Goal: Task Accomplishment & Management: Use online tool/utility

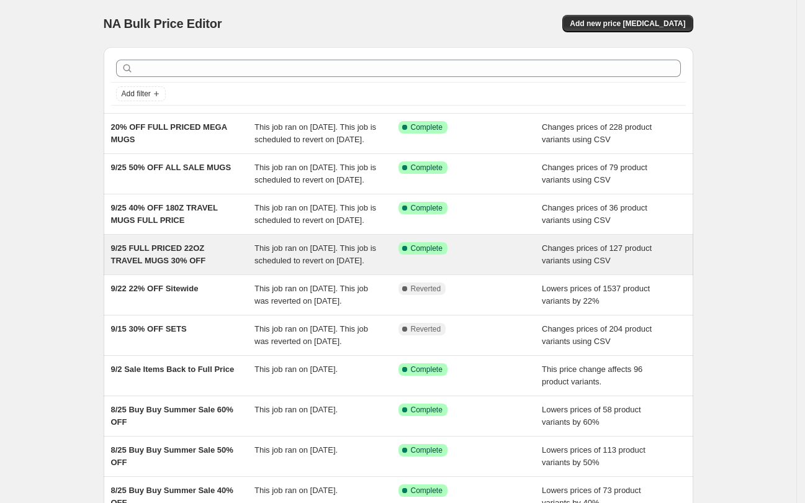
click at [238, 267] on div "9/25 FULL PRICED 22OZ TRAVEL MUGS 30% OFF" at bounding box center [183, 254] width 144 height 25
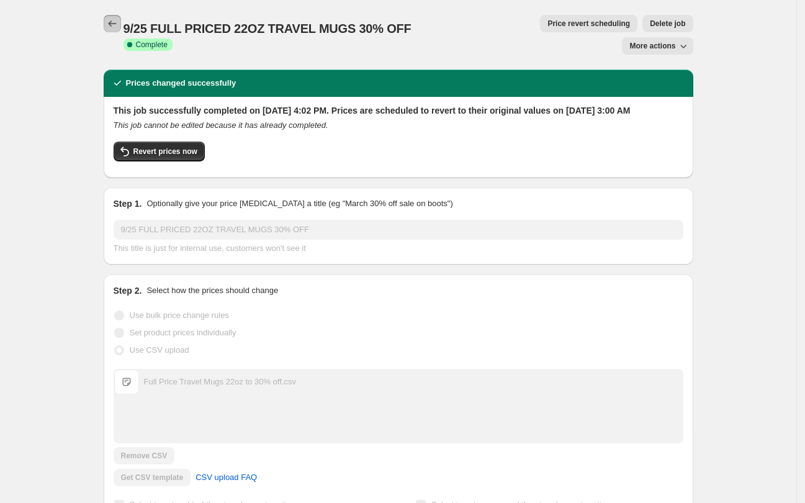
click at [117, 30] on button "Price change jobs" at bounding box center [112, 23] width 17 height 17
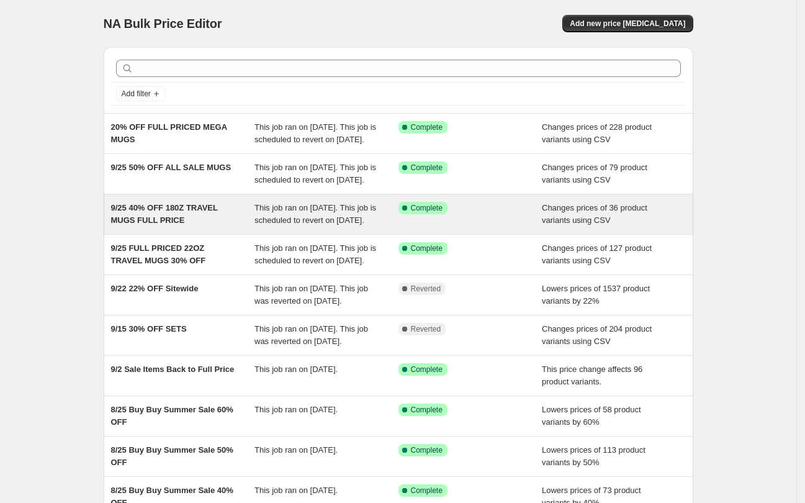
click at [214, 227] on div "9/25 40% OFF 180Z TRAVEL MUGS FULL PRICE" at bounding box center [183, 214] width 144 height 25
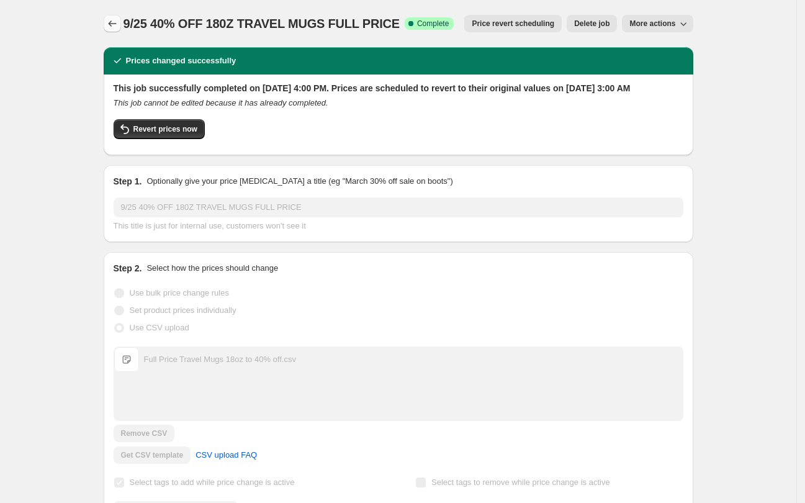
click at [114, 20] on icon "Price change jobs" at bounding box center [112, 23] width 12 height 12
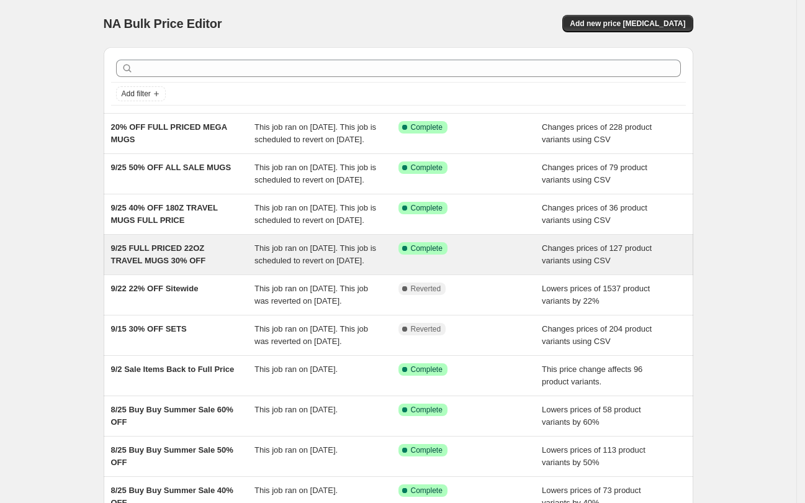
click at [218, 267] on div "9/25 FULL PRICED 22OZ TRAVEL MUGS 30% OFF" at bounding box center [183, 254] width 144 height 25
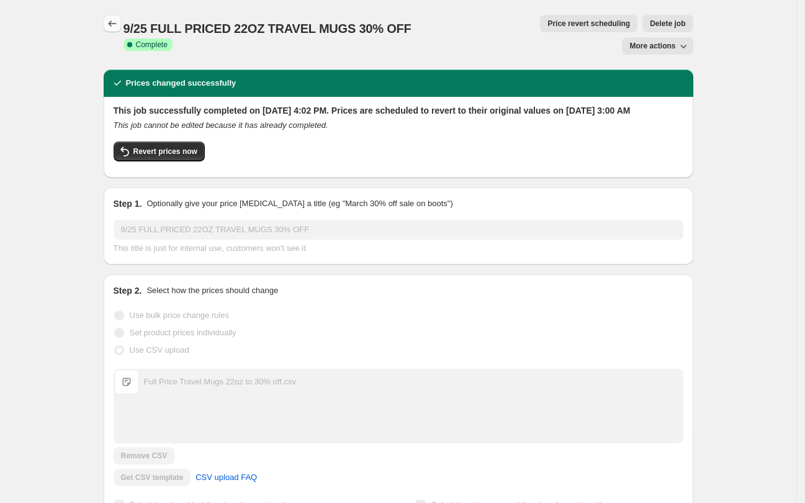
click at [111, 24] on icon "Price change jobs" at bounding box center [112, 23] width 12 height 12
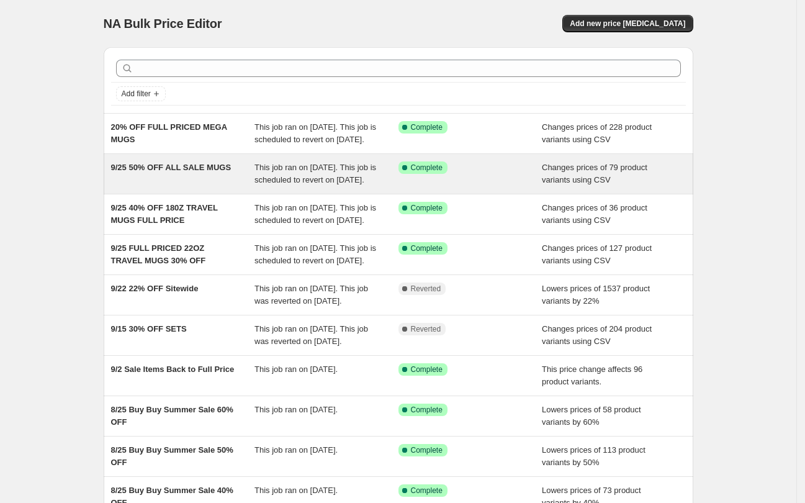
click at [219, 186] on div "9/25 50% OFF ALL SALE MUGS" at bounding box center [183, 173] width 144 height 25
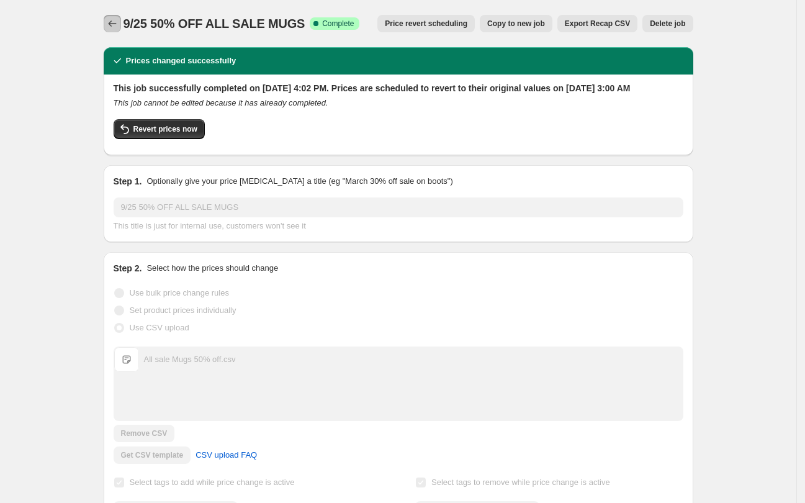
click at [114, 22] on icon "Price change jobs" at bounding box center [112, 23] width 8 height 6
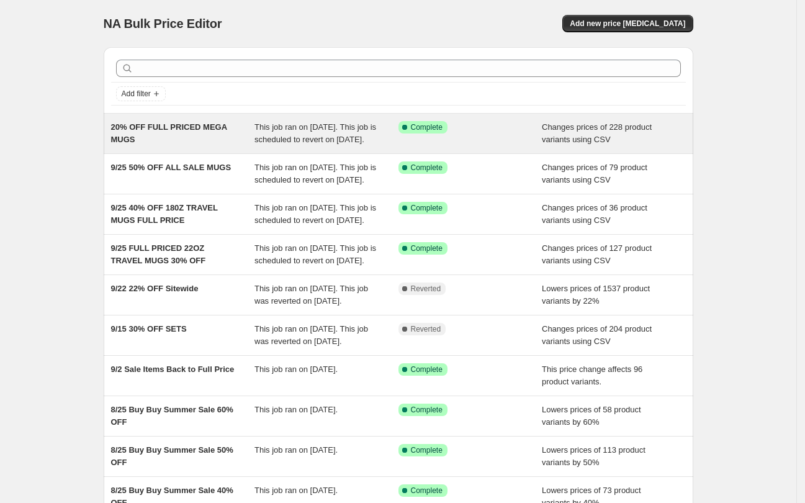
click at [240, 142] on div "20% OFF FULL PRICED MEGA MUGS" at bounding box center [183, 133] width 144 height 25
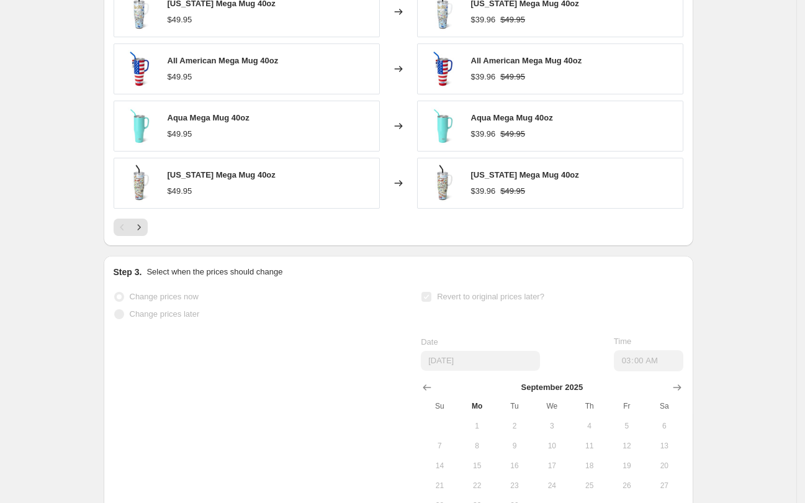
scroll to position [621, 0]
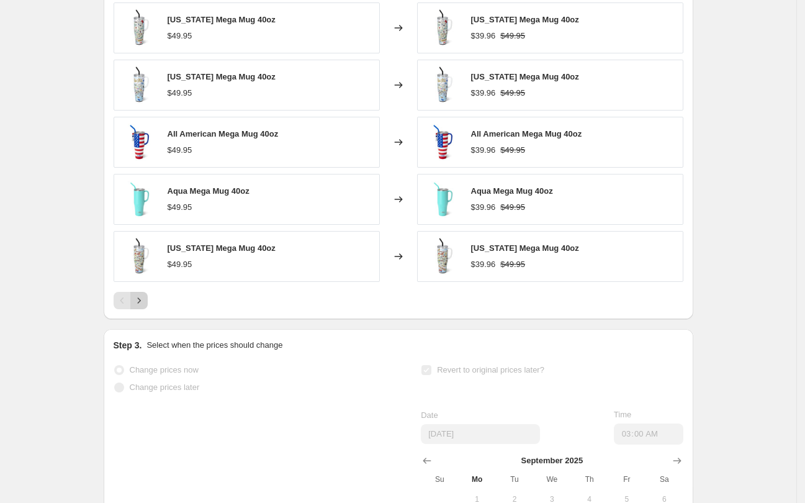
click at [145, 307] on icon "Next" at bounding box center [139, 300] width 12 height 12
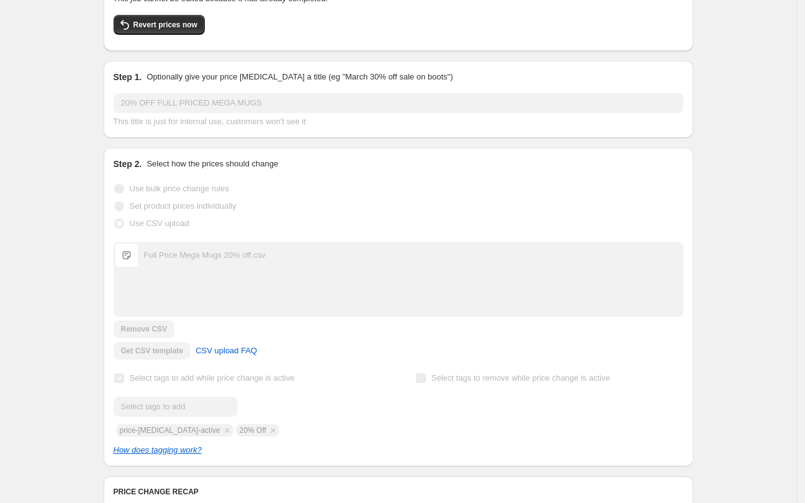
scroll to position [0, 0]
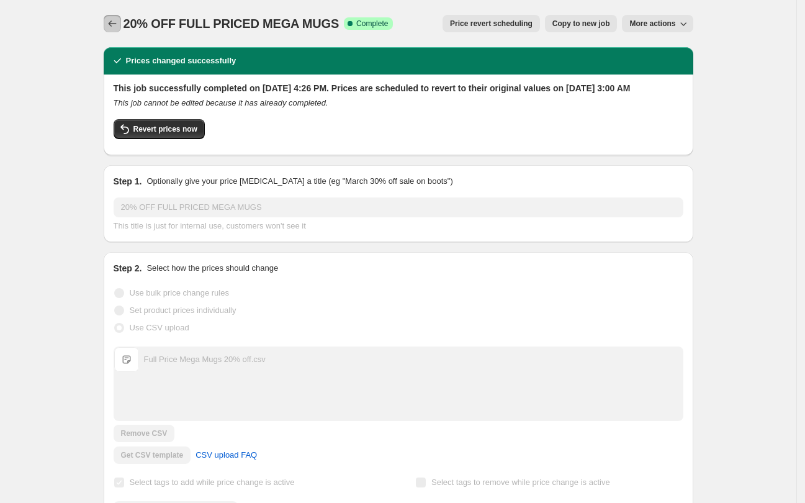
click at [111, 30] on button "Price change jobs" at bounding box center [112, 23] width 17 height 17
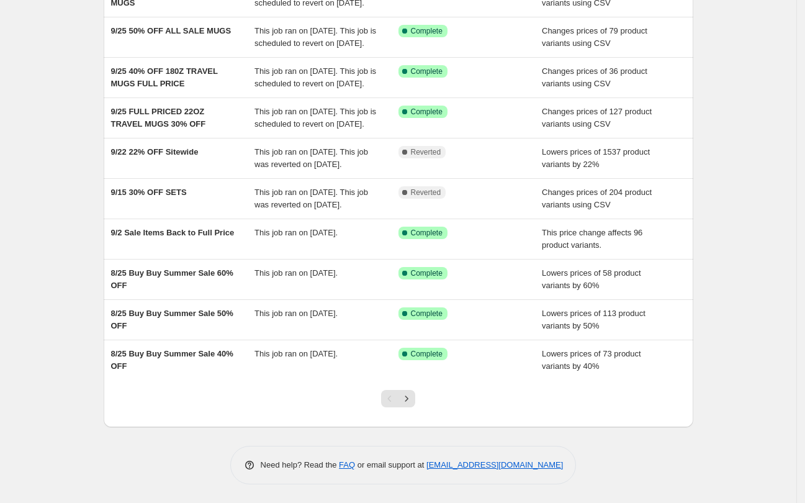
scroll to position [211, 0]
click at [407, 398] on icon "Next" at bounding box center [407, 398] width 12 height 12
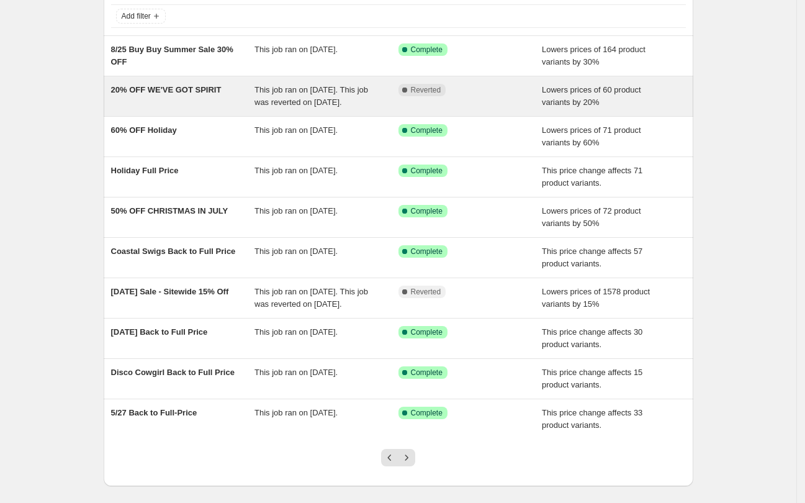
scroll to position [149, 0]
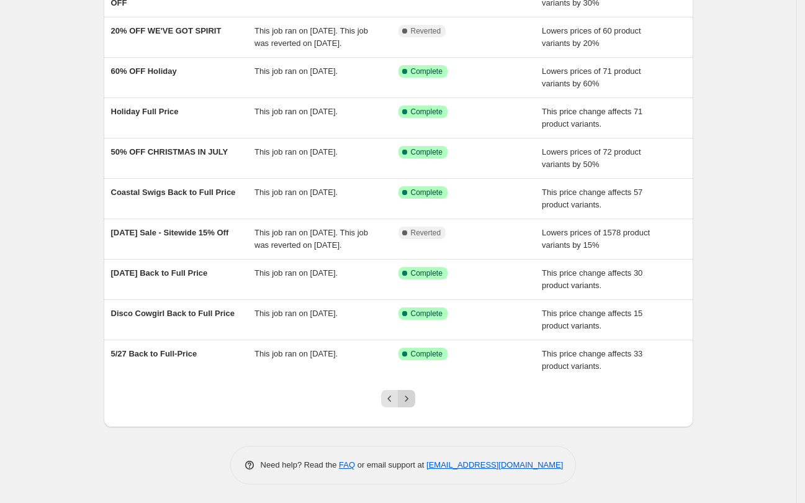
click at [411, 404] on icon "Next" at bounding box center [407, 398] width 12 height 12
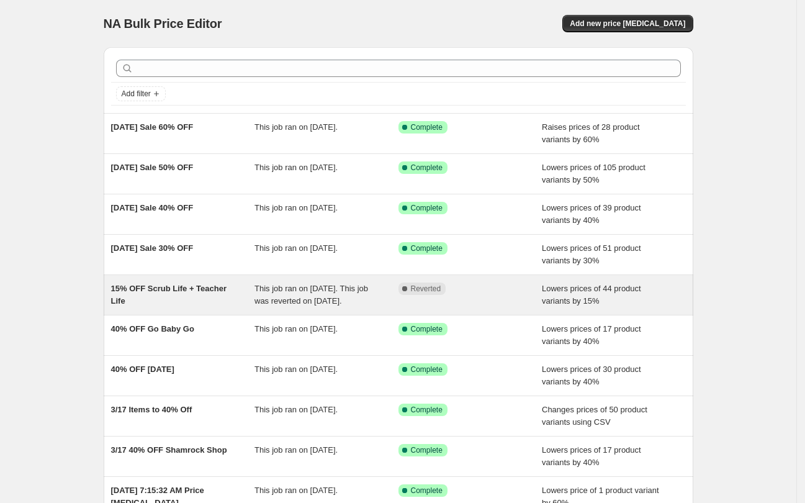
scroll to position [137, 0]
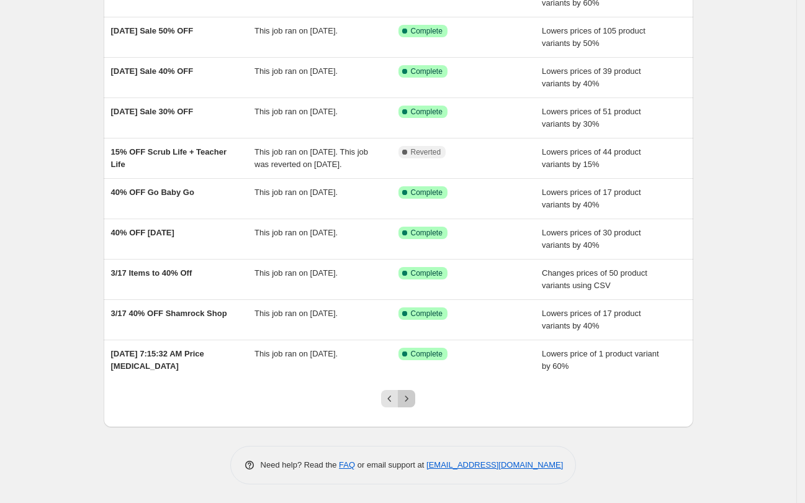
click at [411, 399] on icon "Next" at bounding box center [407, 398] width 12 height 12
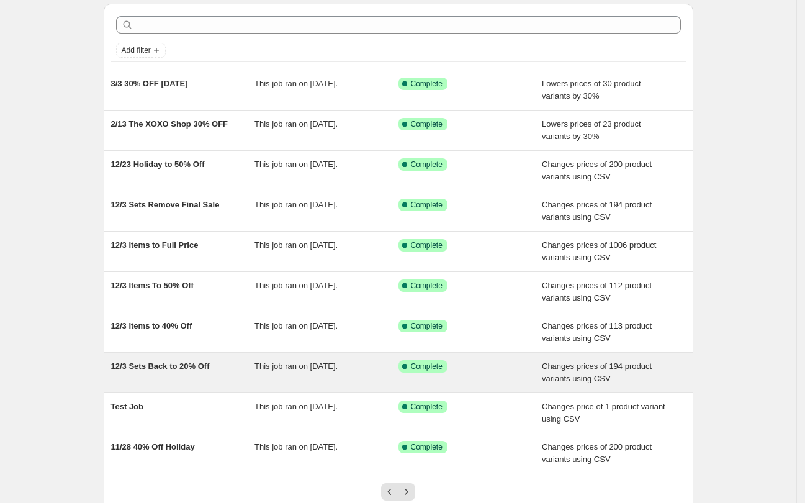
scroll to position [78, 0]
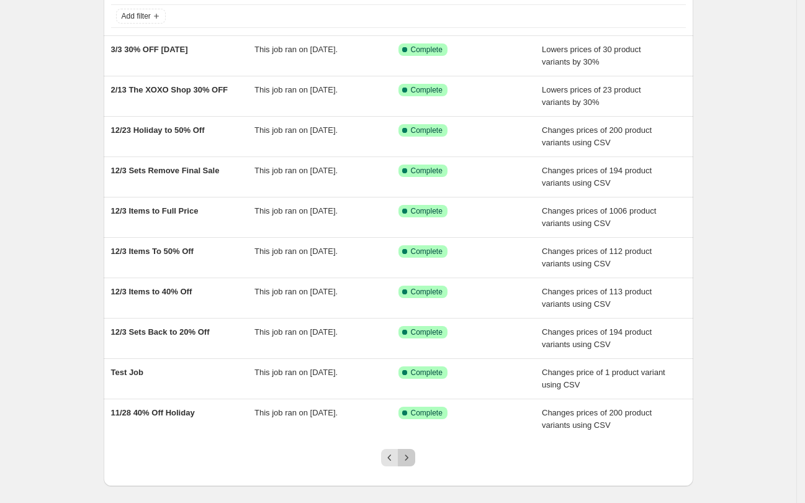
click at [415, 465] on button "Next" at bounding box center [406, 457] width 17 height 17
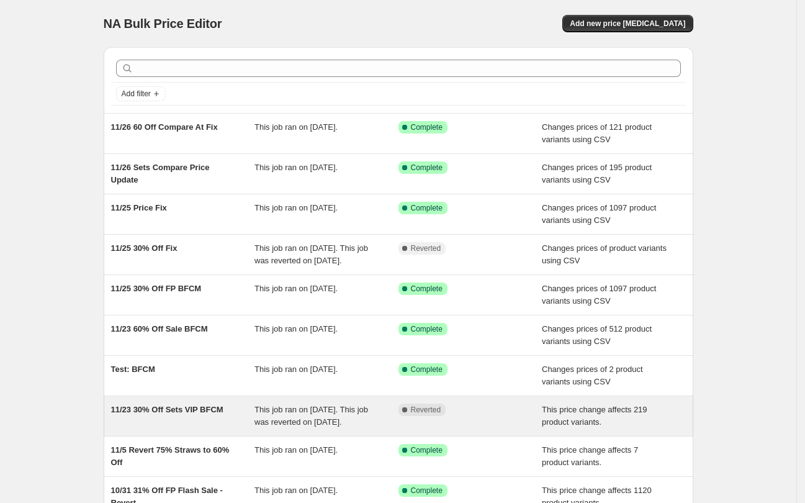
scroll to position [155, 0]
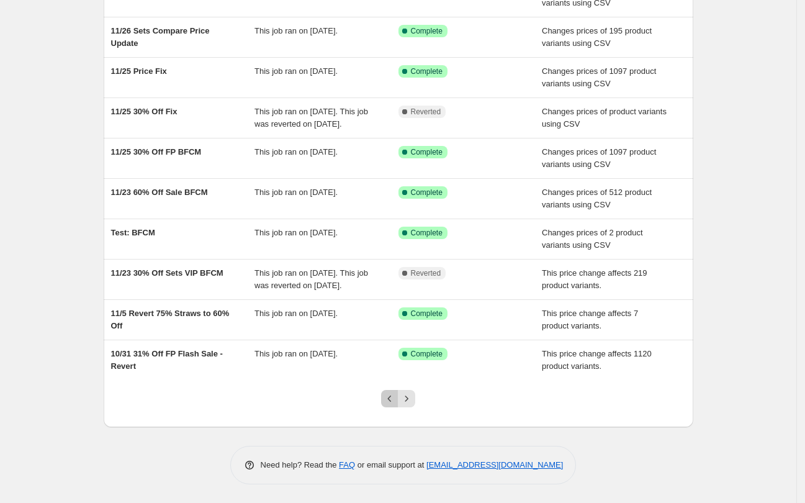
click at [386, 406] on button "Previous" at bounding box center [389, 398] width 17 height 17
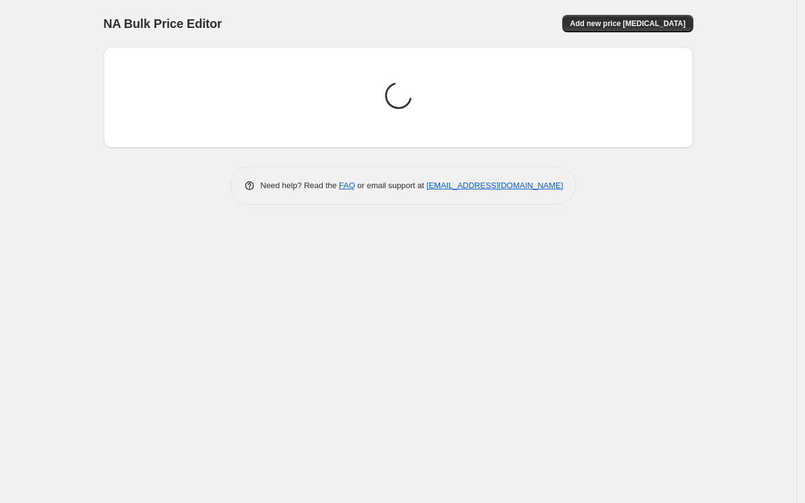
scroll to position [0, 0]
